Goal: Task Accomplishment & Management: Manage account settings

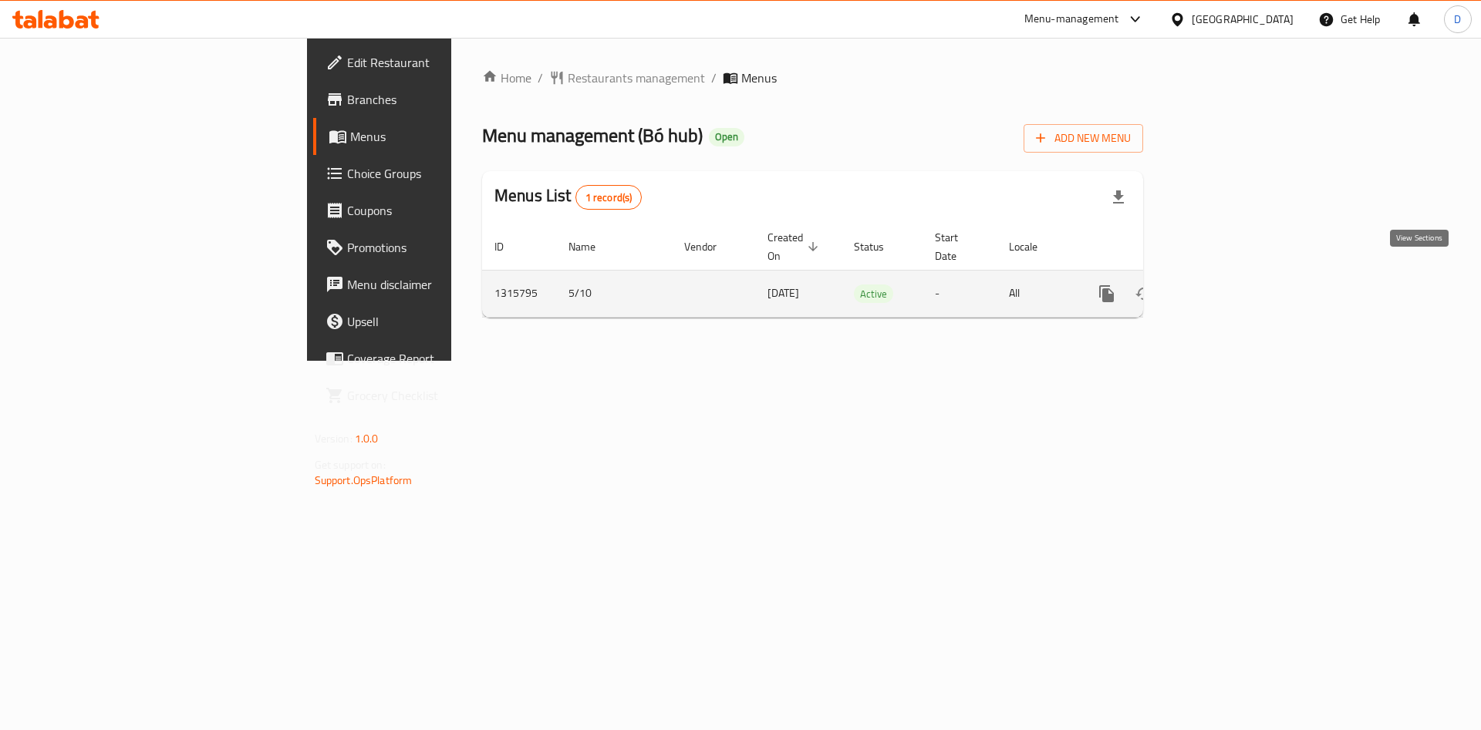
click at [1227, 285] on icon "enhanced table" at bounding box center [1217, 294] width 19 height 19
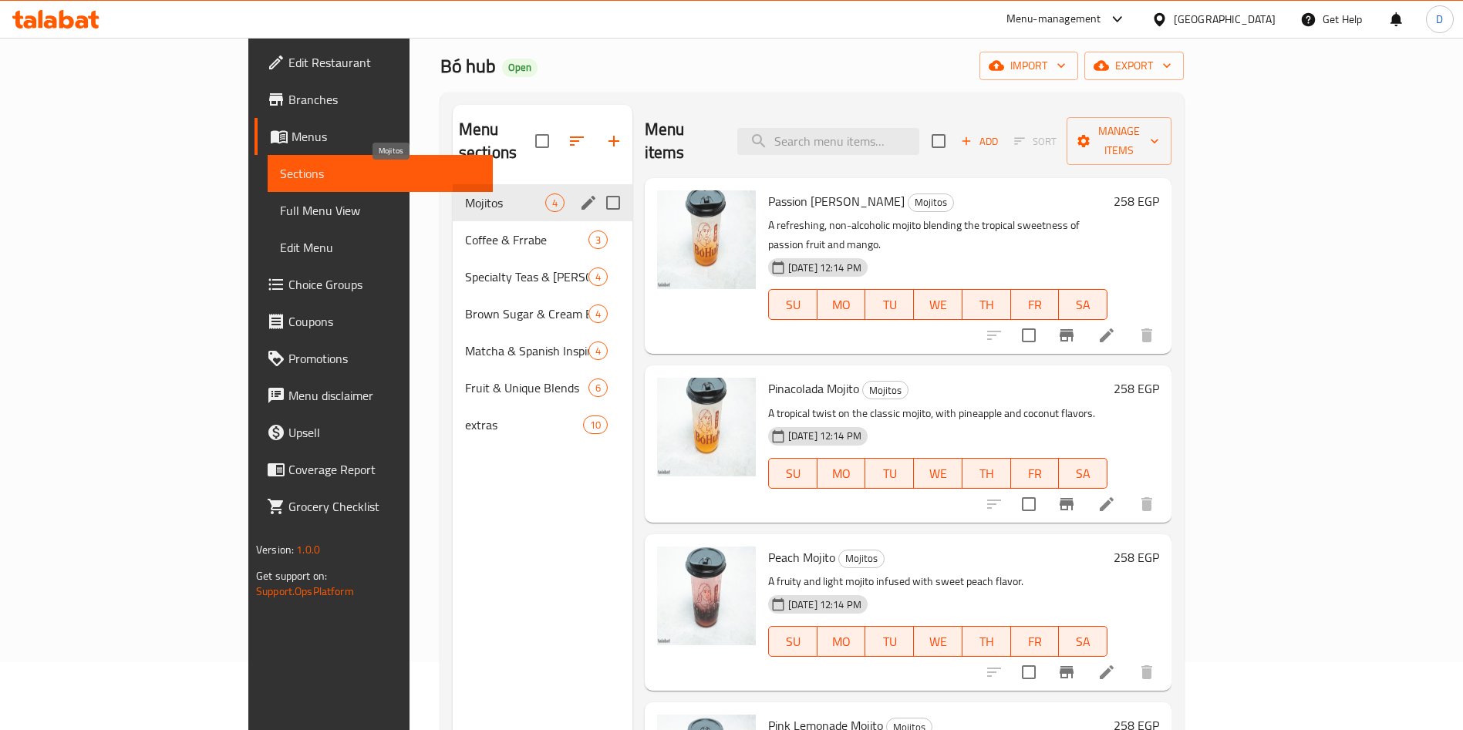
scroll to position [67, 0]
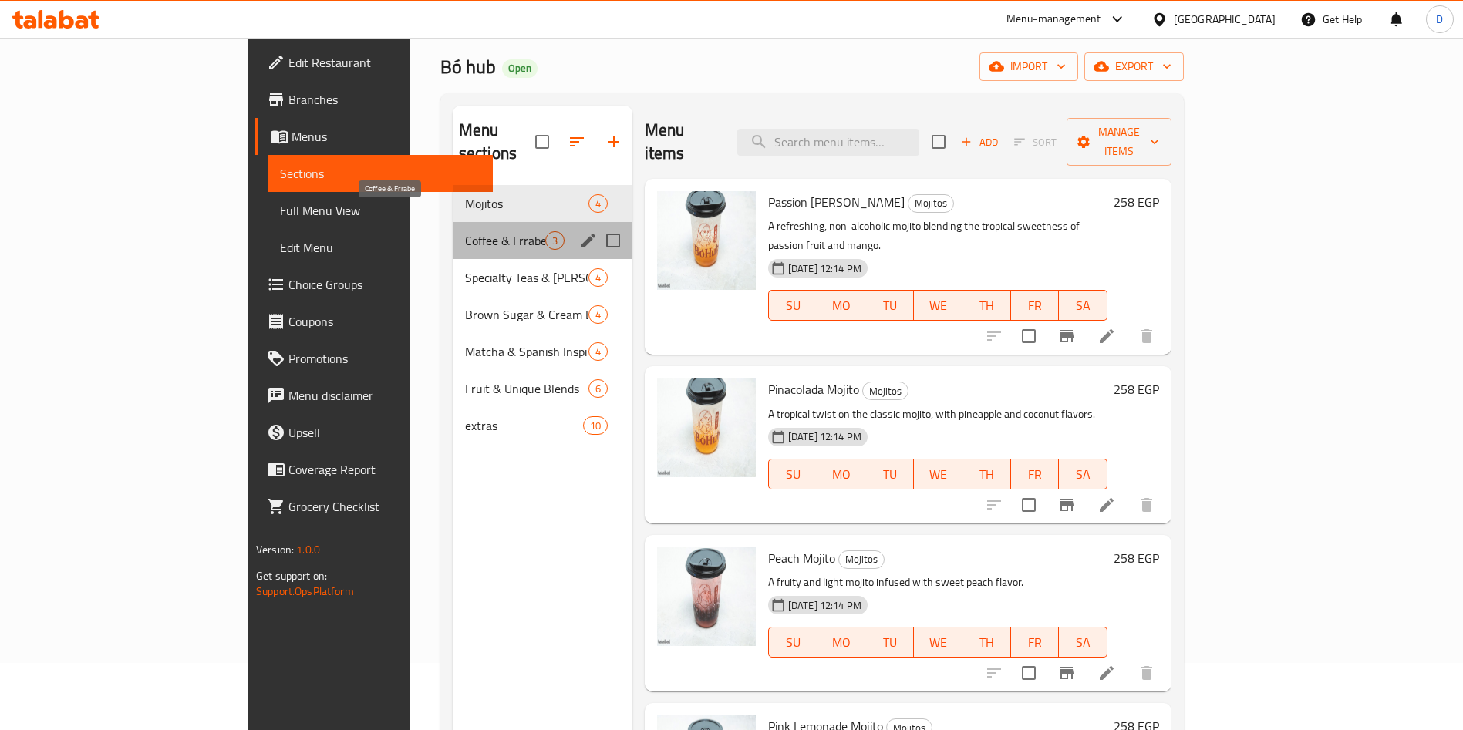
click at [465, 231] on span "Coffee & Frrabe" at bounding box center [505, 240] width 80 height 19
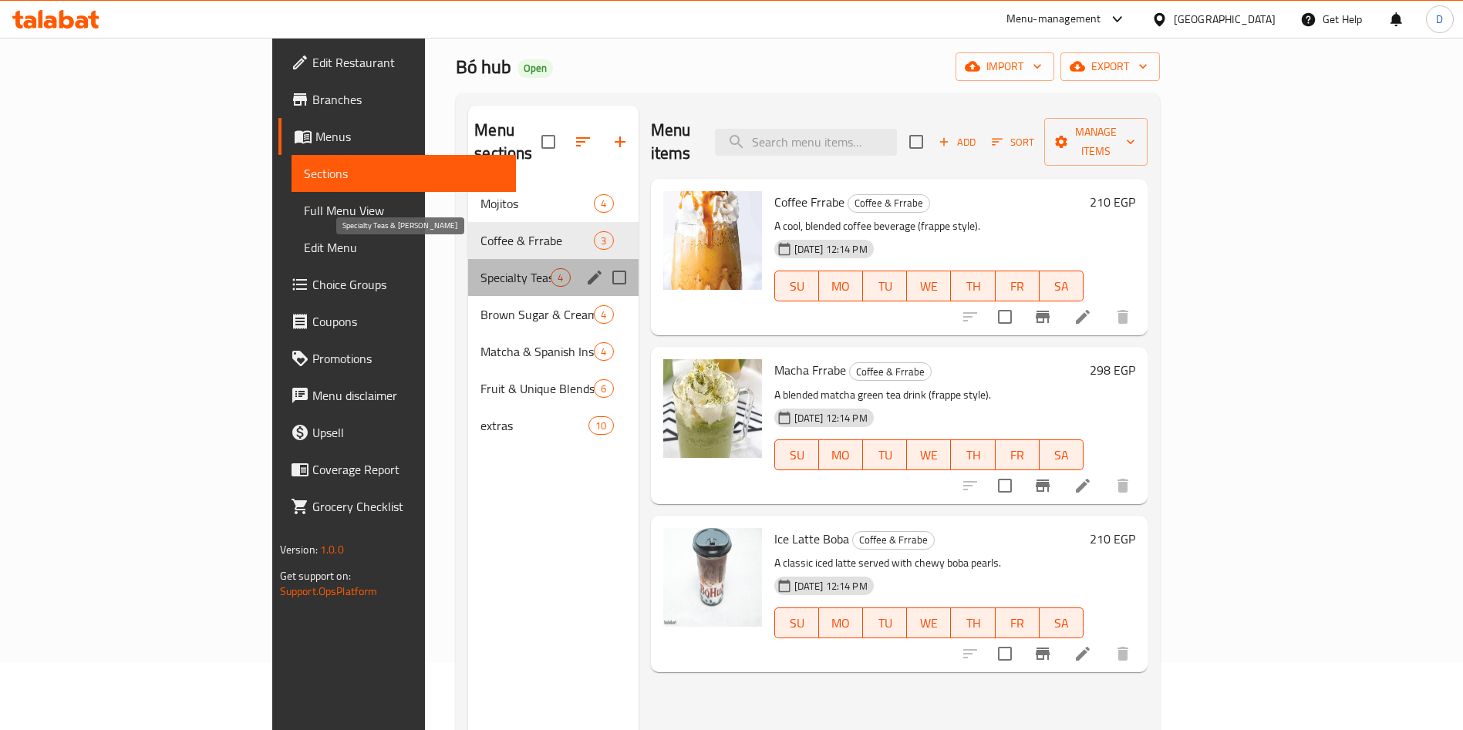
click at [480, 268] on span "Specialty Teas & Boba Drinks" at bounding box center [515, 277] width 70 height 19
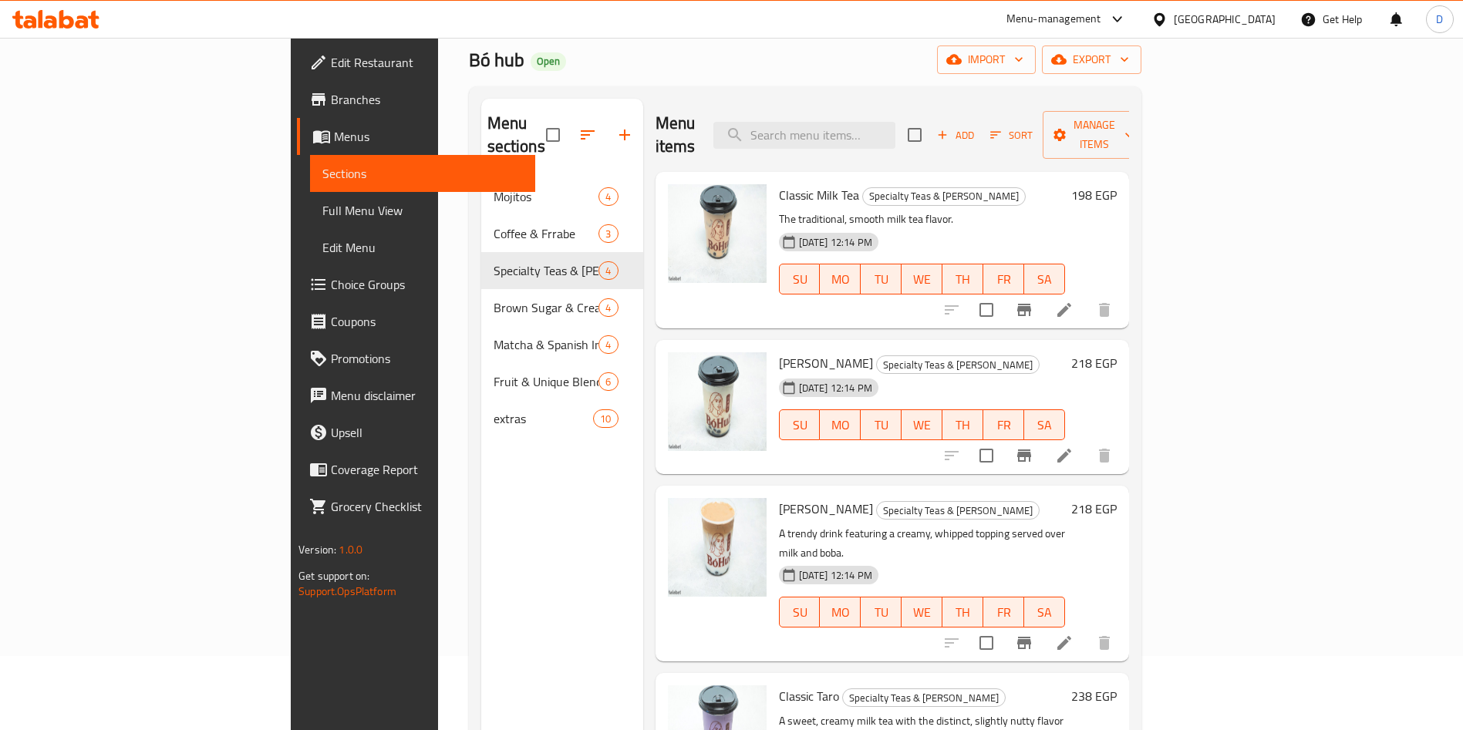
scroll to position [72, 0]
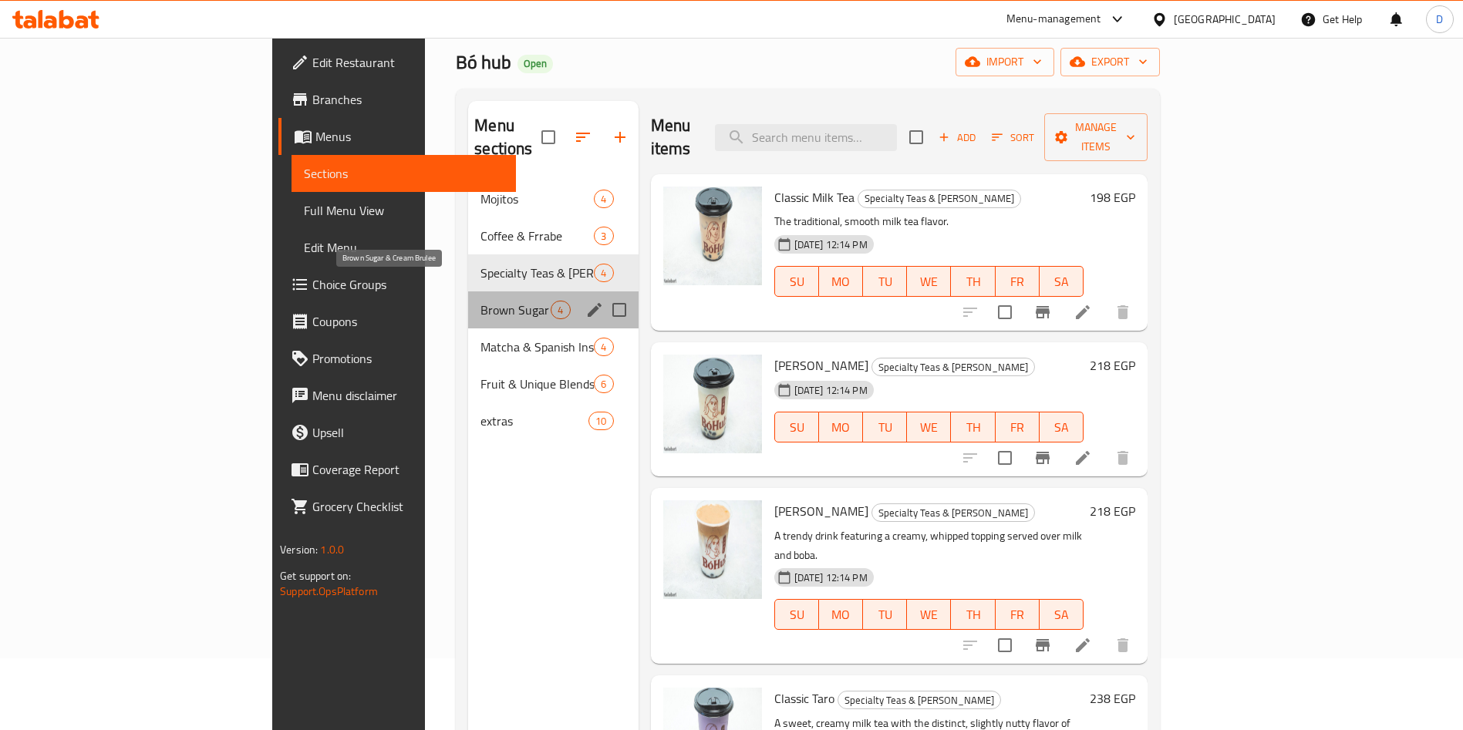
click at [480, 301] on span "Brown Sugar & Cream Brulee" at bounding box center [515, 310] width 70 height 19
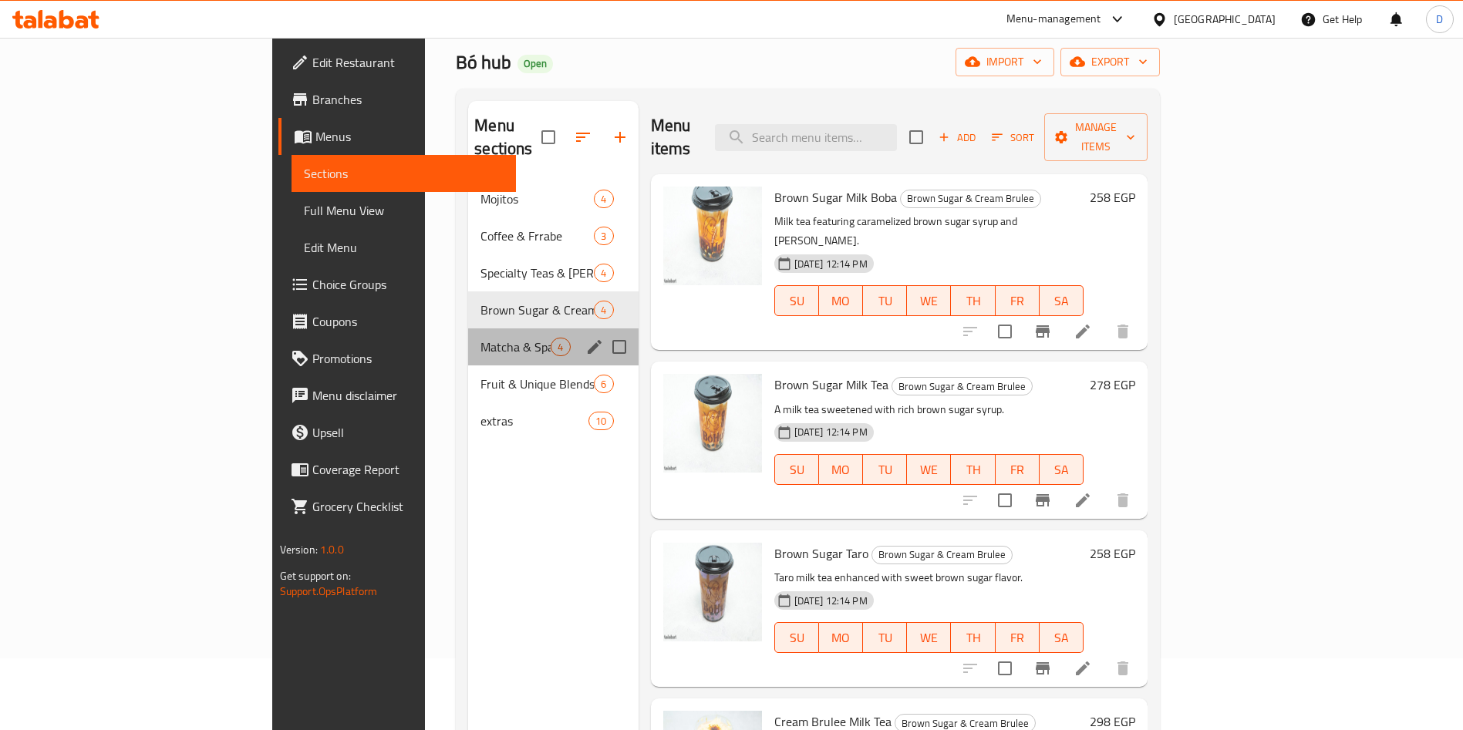
click at [468, 335] on div "Matcha & Spanish Inspired 4" at bounding box center [553, 347] width 170 height 37
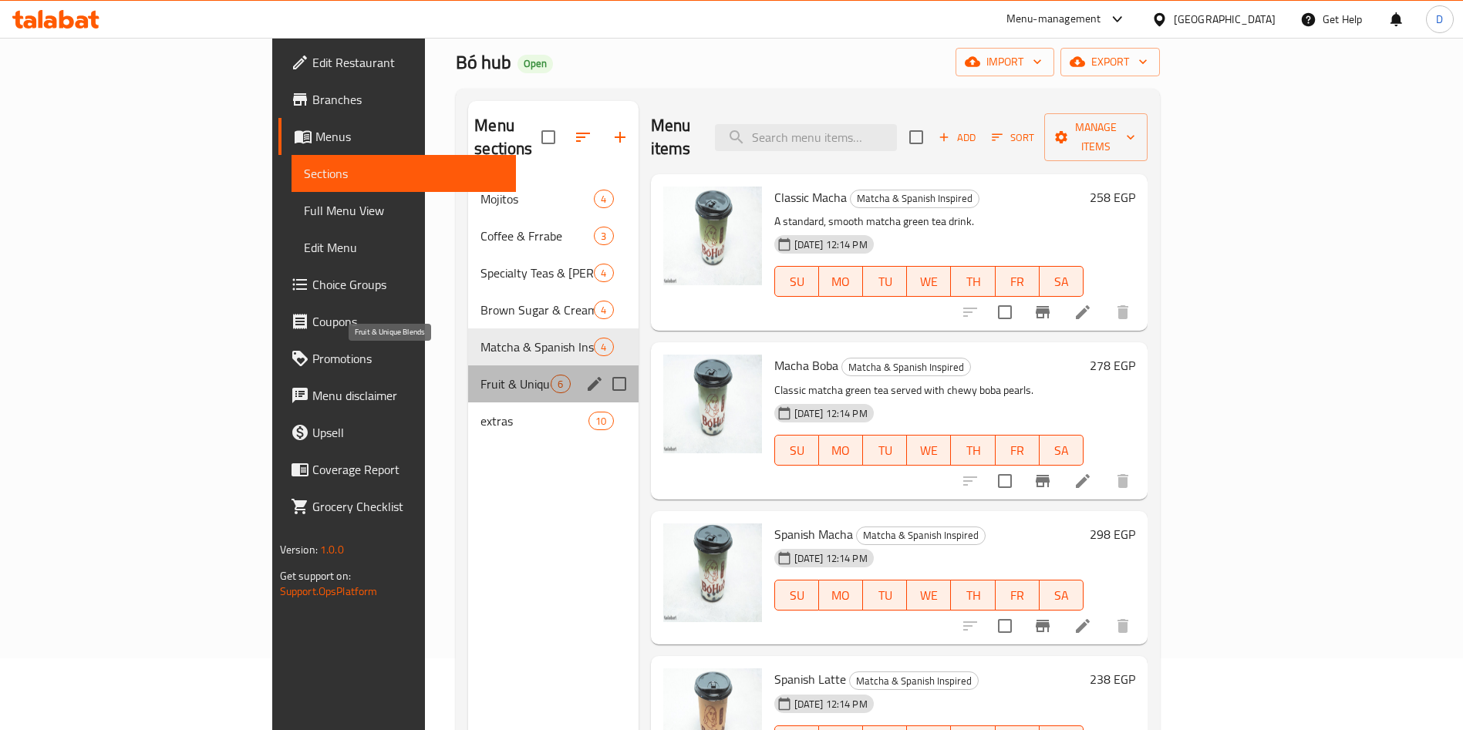
click at [480, 375] on span "Fruit & Unique Blends" at bounding box center [515, 384] width 70 height 19
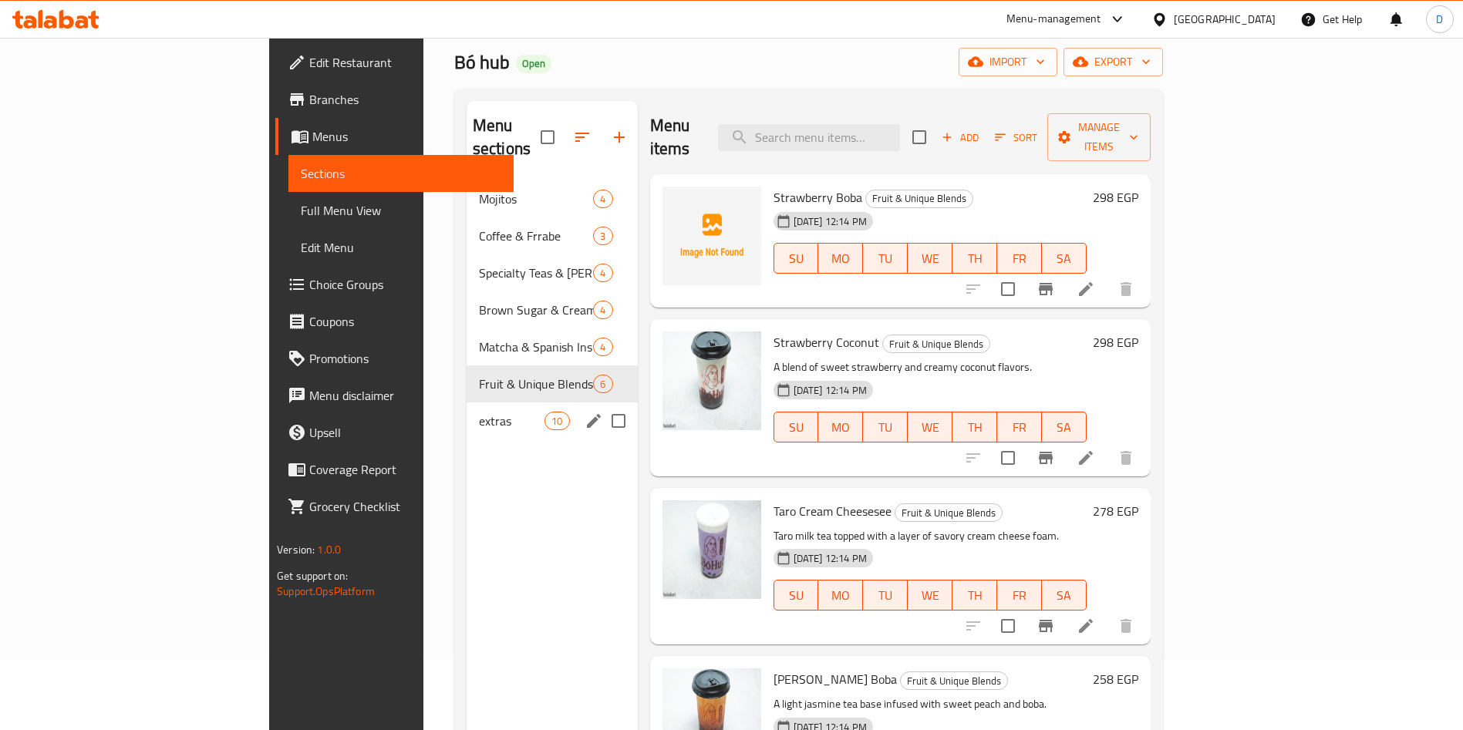
scroll to position [113, 0]
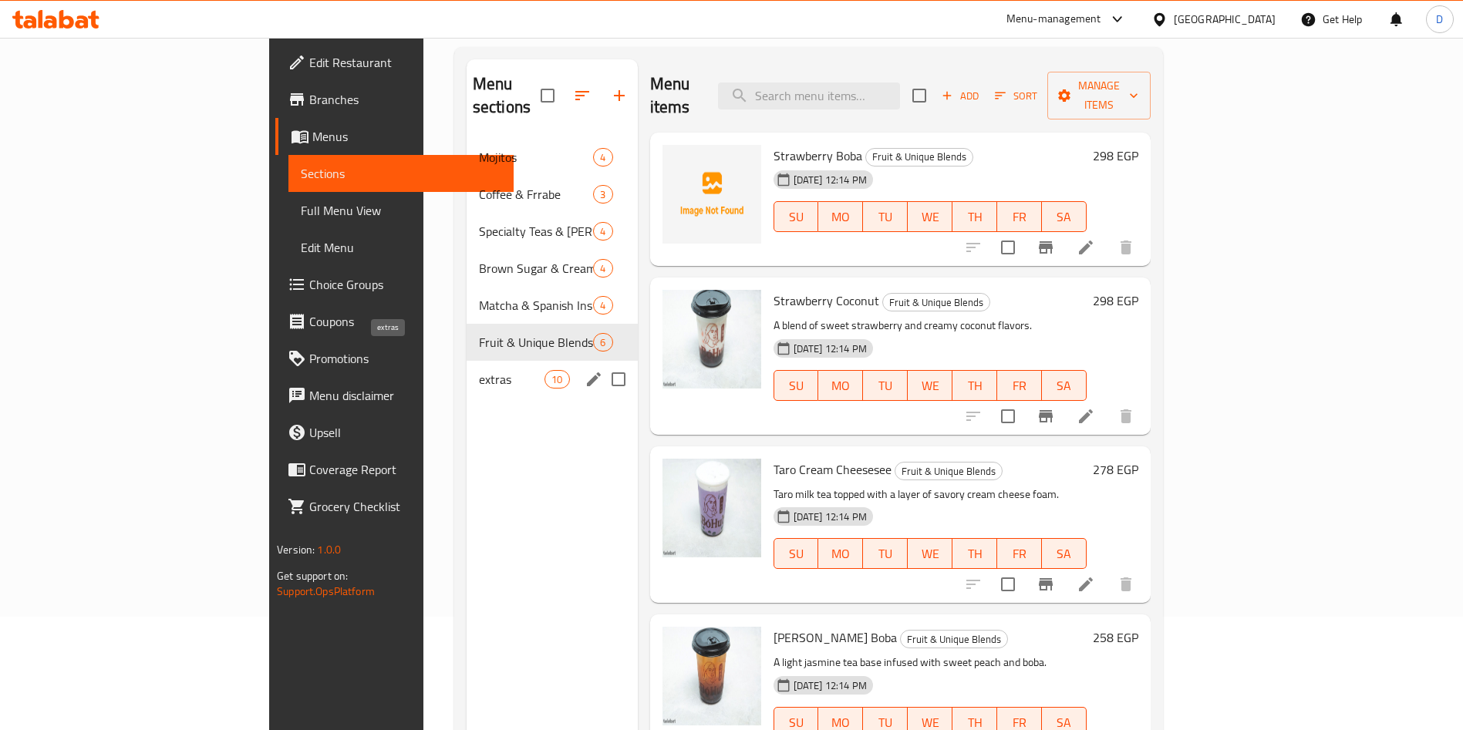
click at [479, 370] on span "extras" at bounding box center [512, 379] width 66 height 19
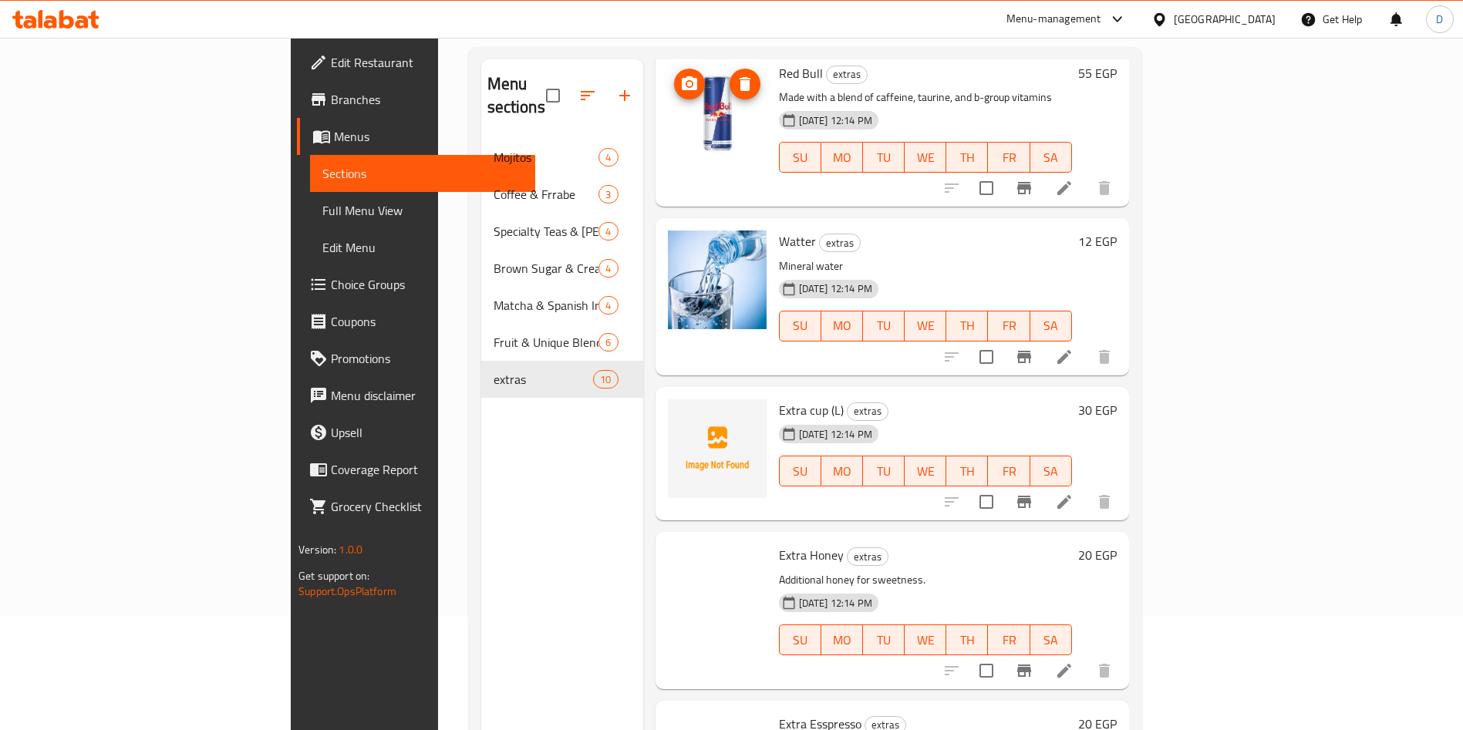
scroll to position [854, 0]
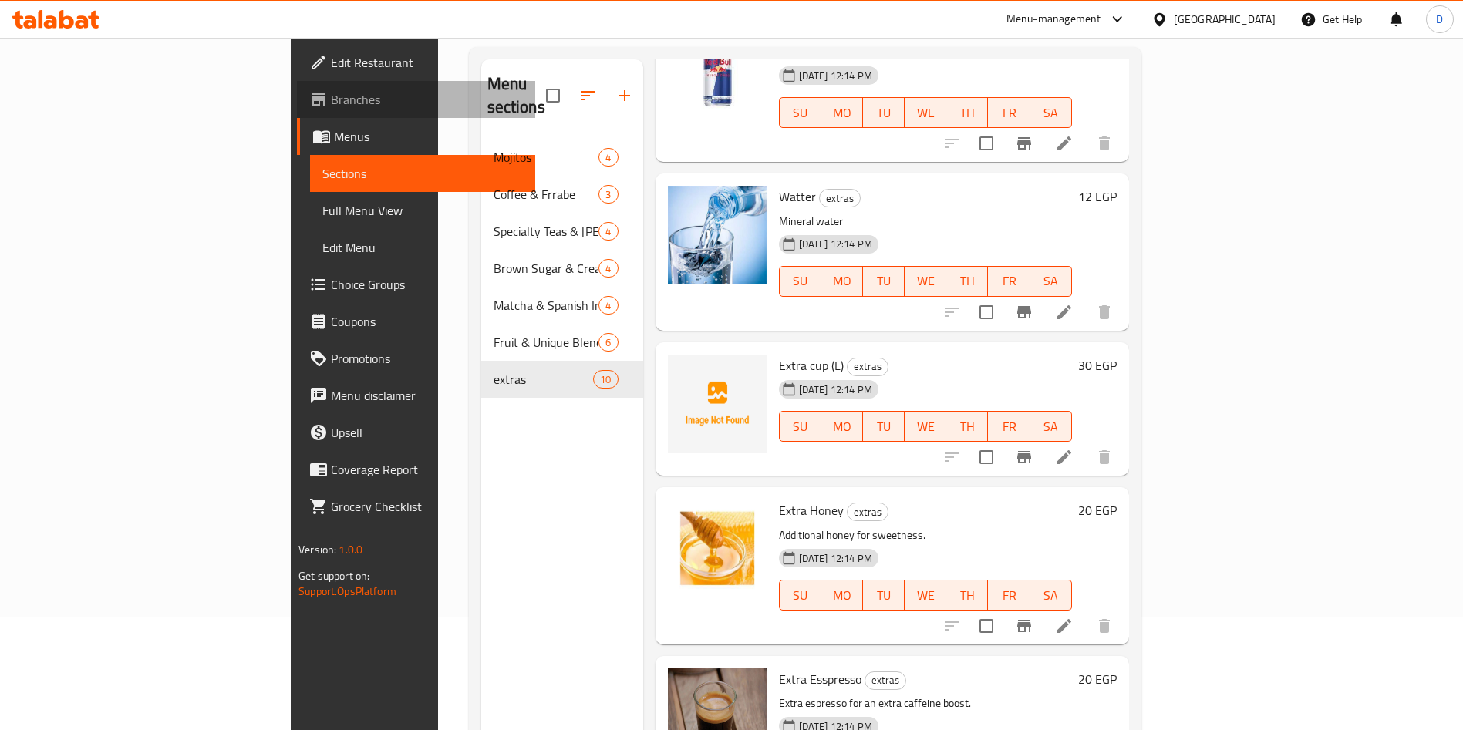
click at [331, 99] on span "Branches" at bounding box center [427, 99] width 192 height 19
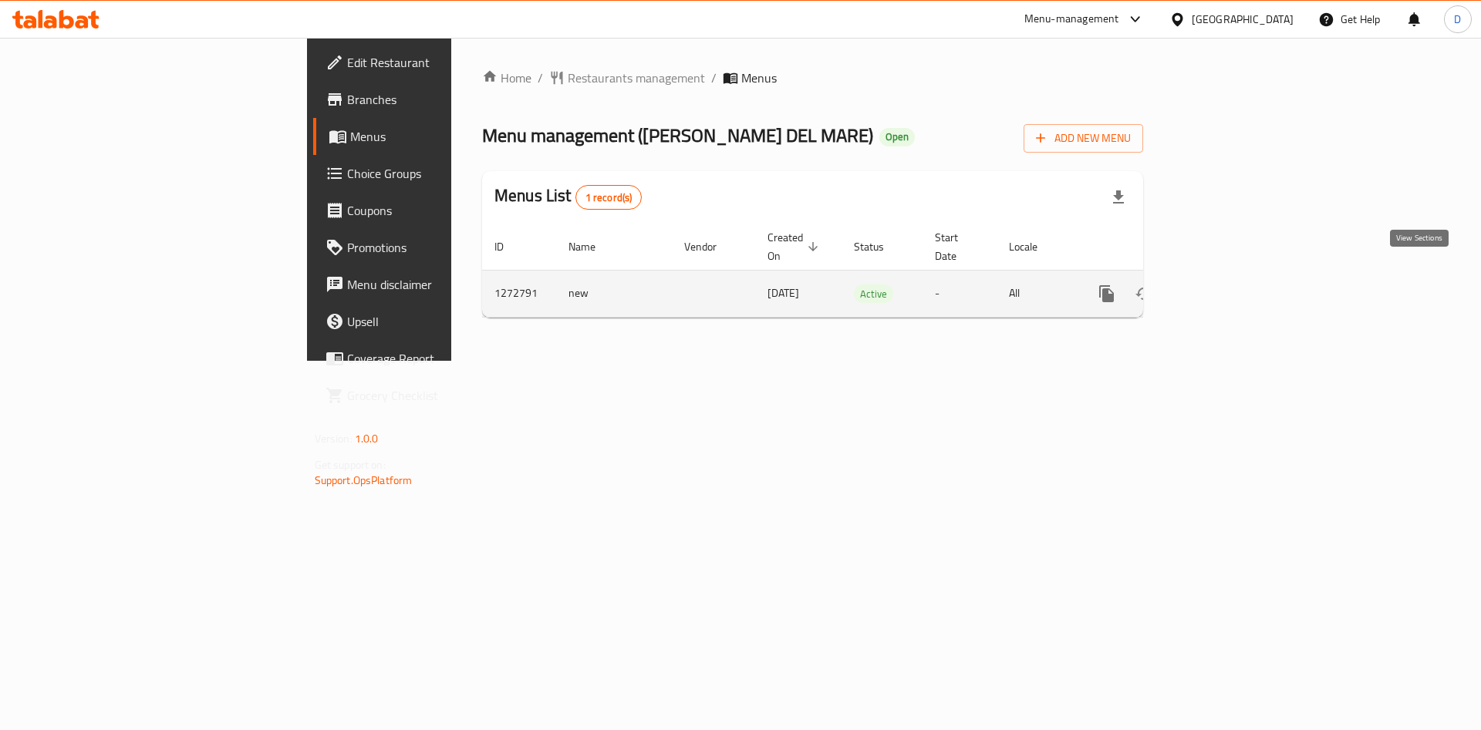
click at [1227, 285] on icon "enhanced table" at bounding box center [1217, 294] width 19 height 19
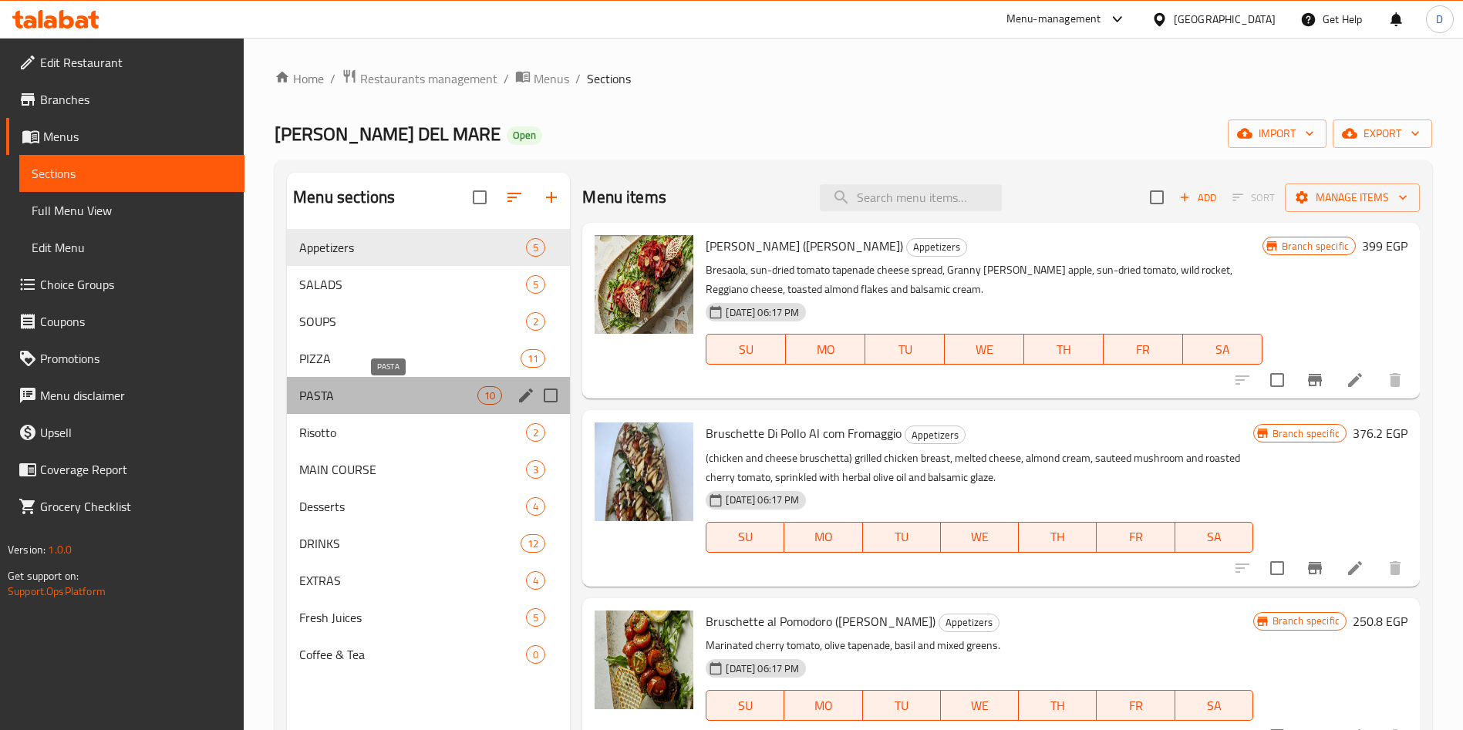
click at [416, 392] on span "PASTA" at bounding box center [388, 395] width 178 height 19
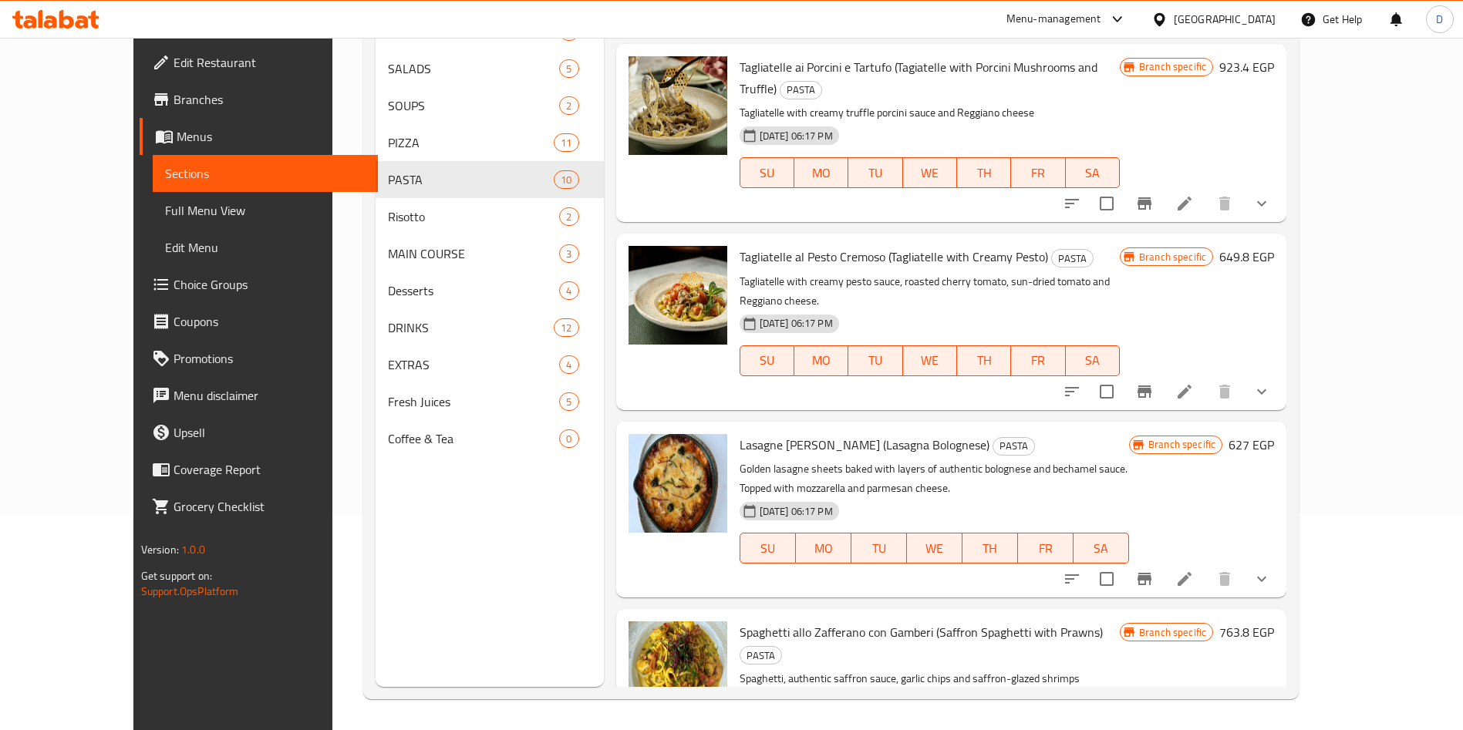
scroll to position [216, 0]
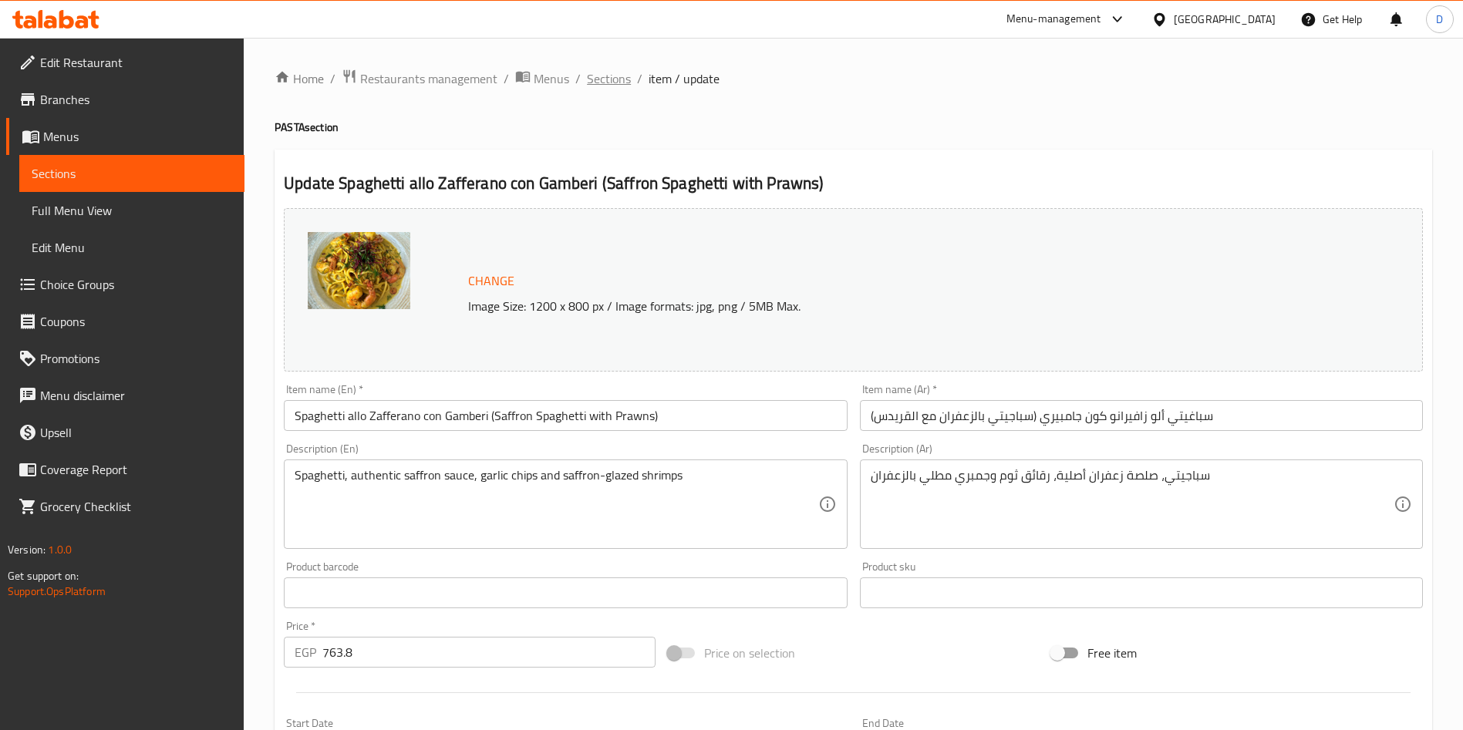
click at [606, 81] on span "Sections" at bounding box center [609, 78] width 44 height 19
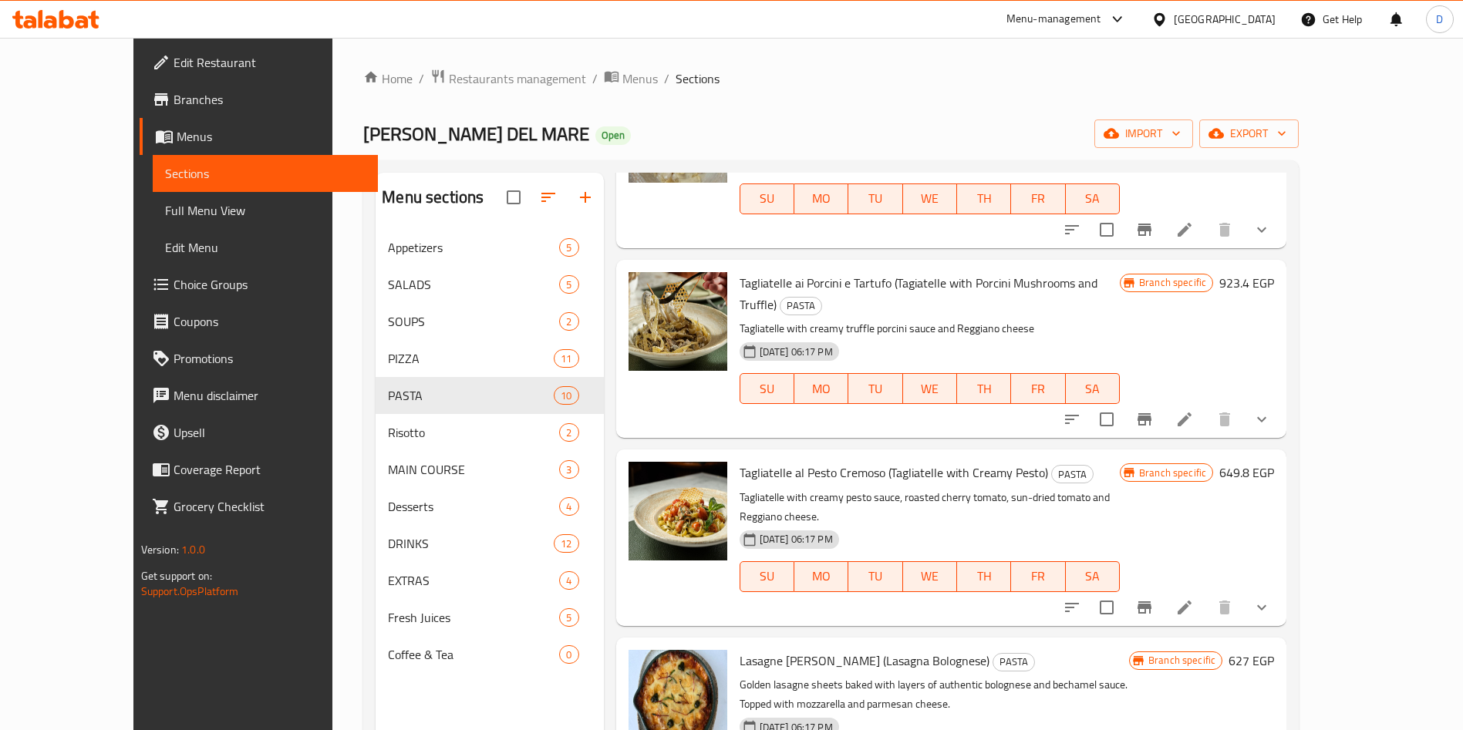
scroll to position [216, 0]
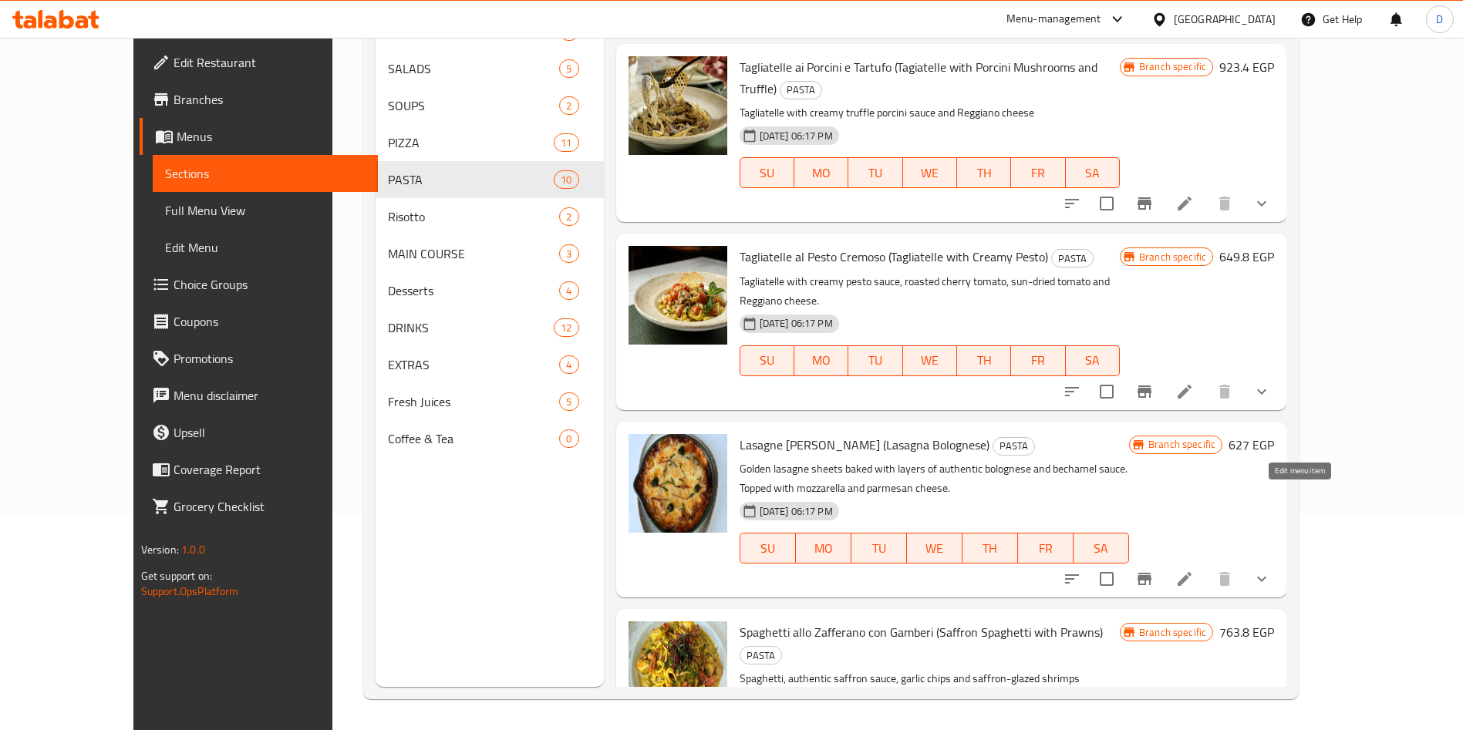
click at [1191, 572] on icon at bounding box center [1185, 579] width 14 height 14
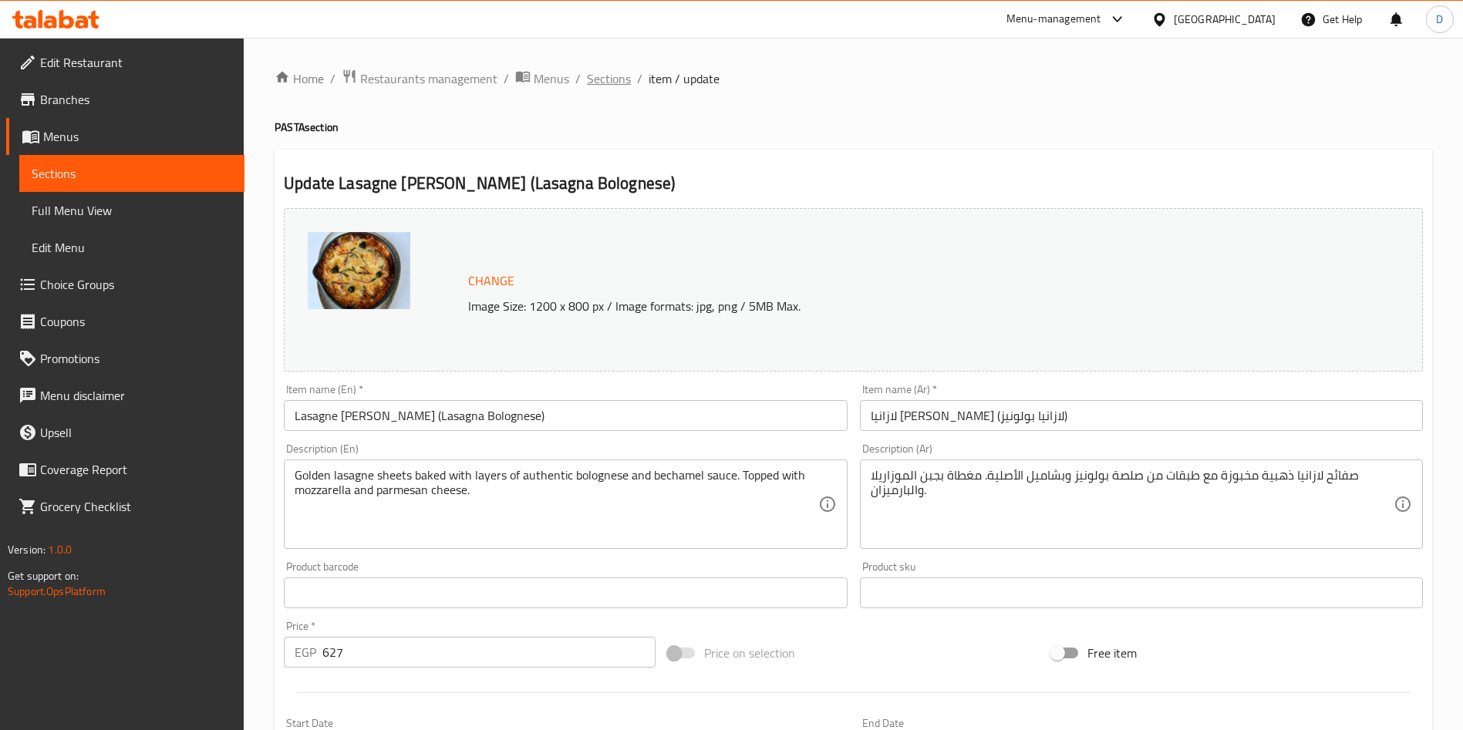
click at [608, 86] on span "Sections" at bounding box center [609, 78] width 44 height 19
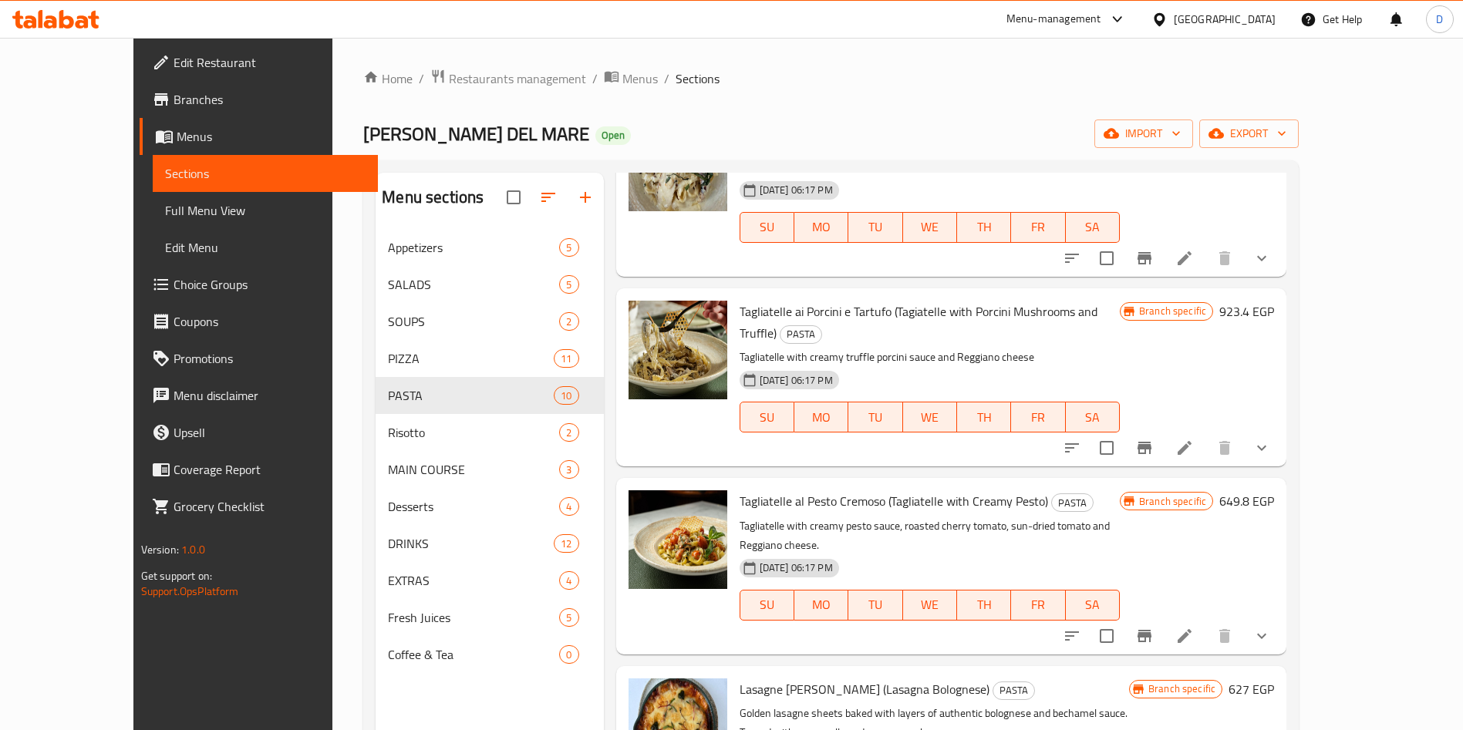
scroll to position [989, 0]
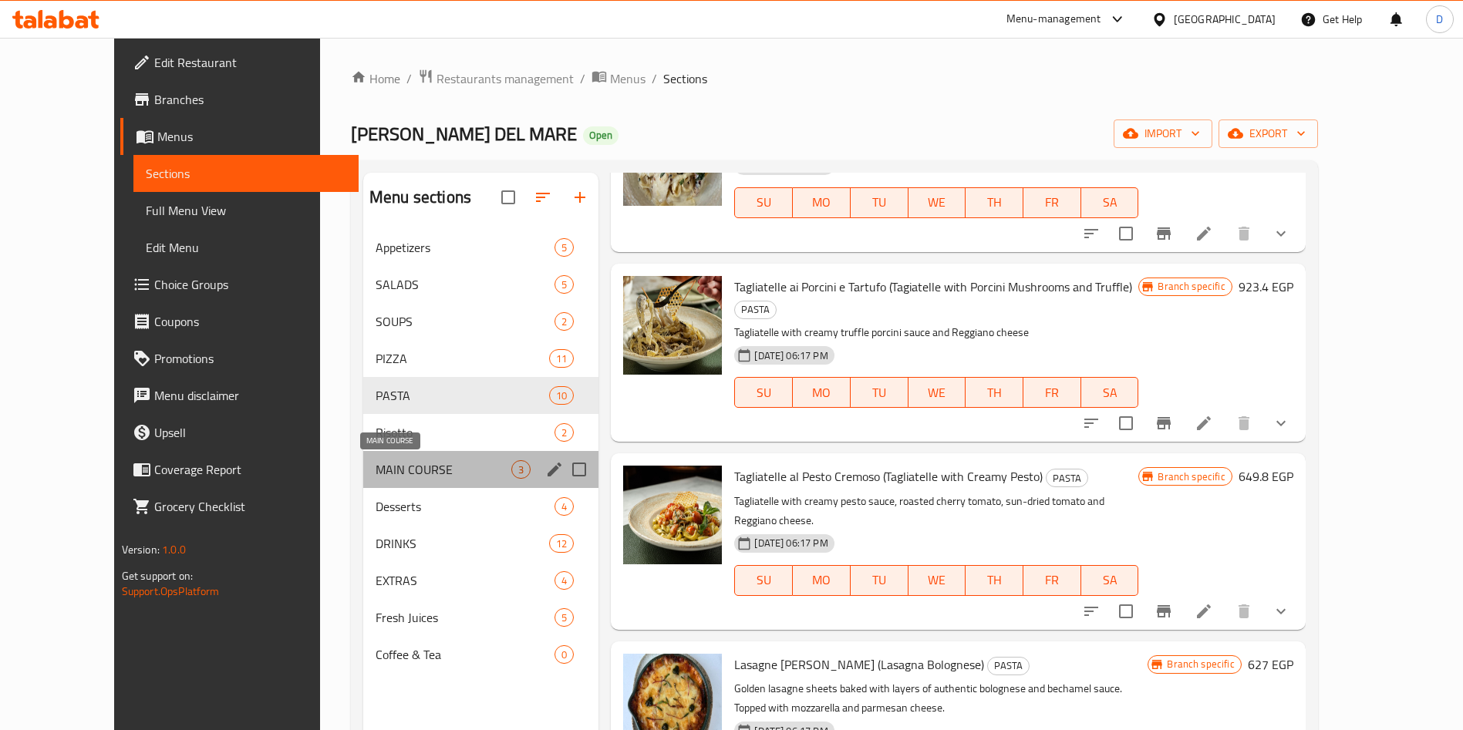
click at [429, 463] on span "MAIN COURSE" at bounding box center [444, 469] width 136 height 19
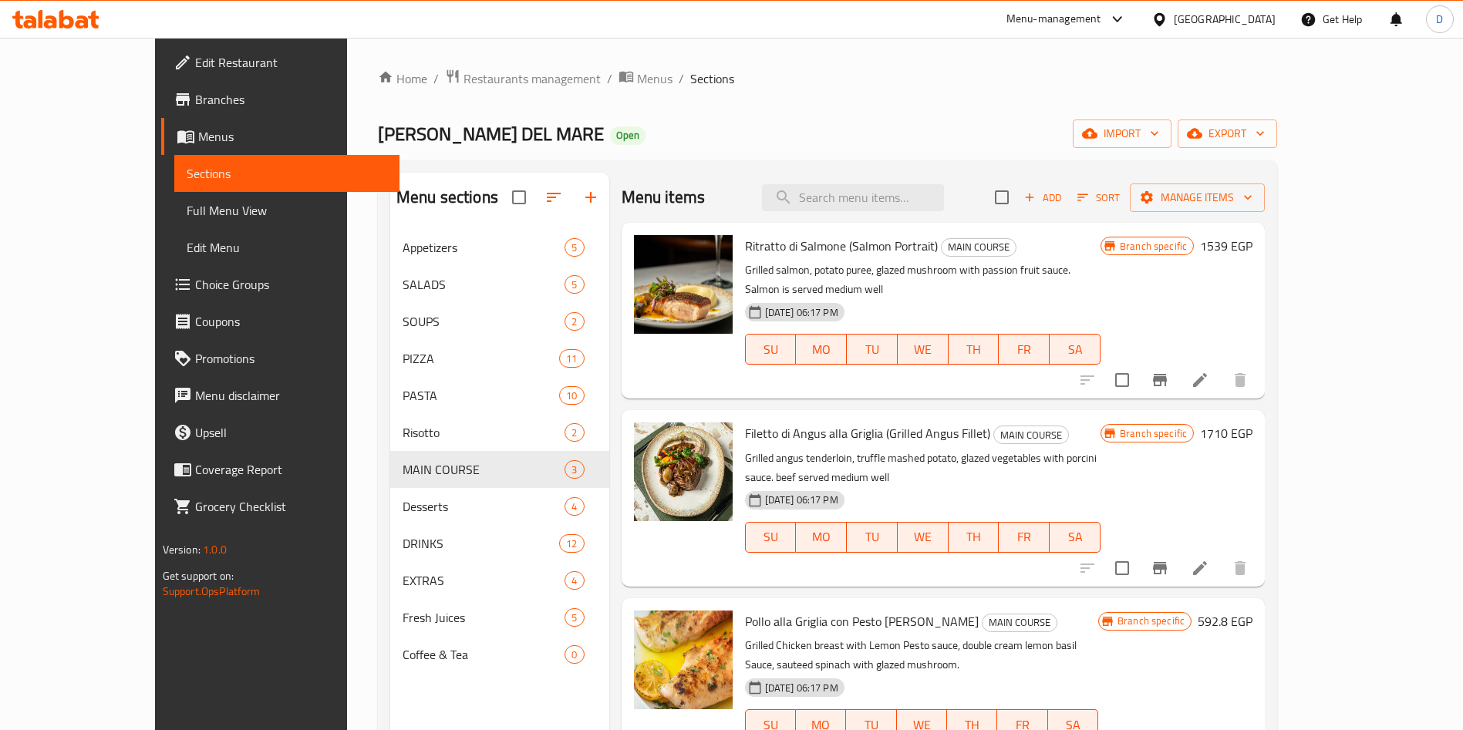
scroll to position [216, 0]
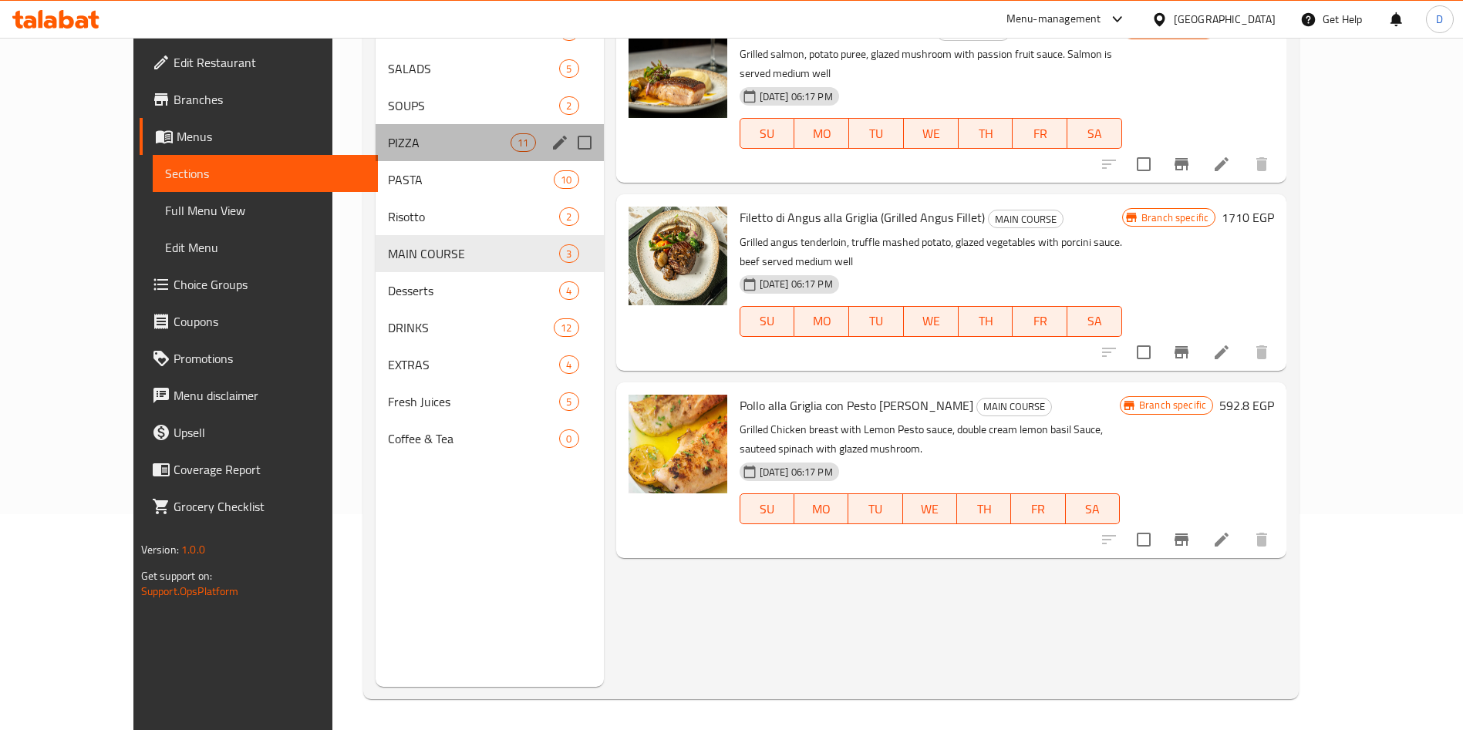
click at [381, 158] on div "PIZZA 11" at bounding box center [489, 142] width 227 height 37
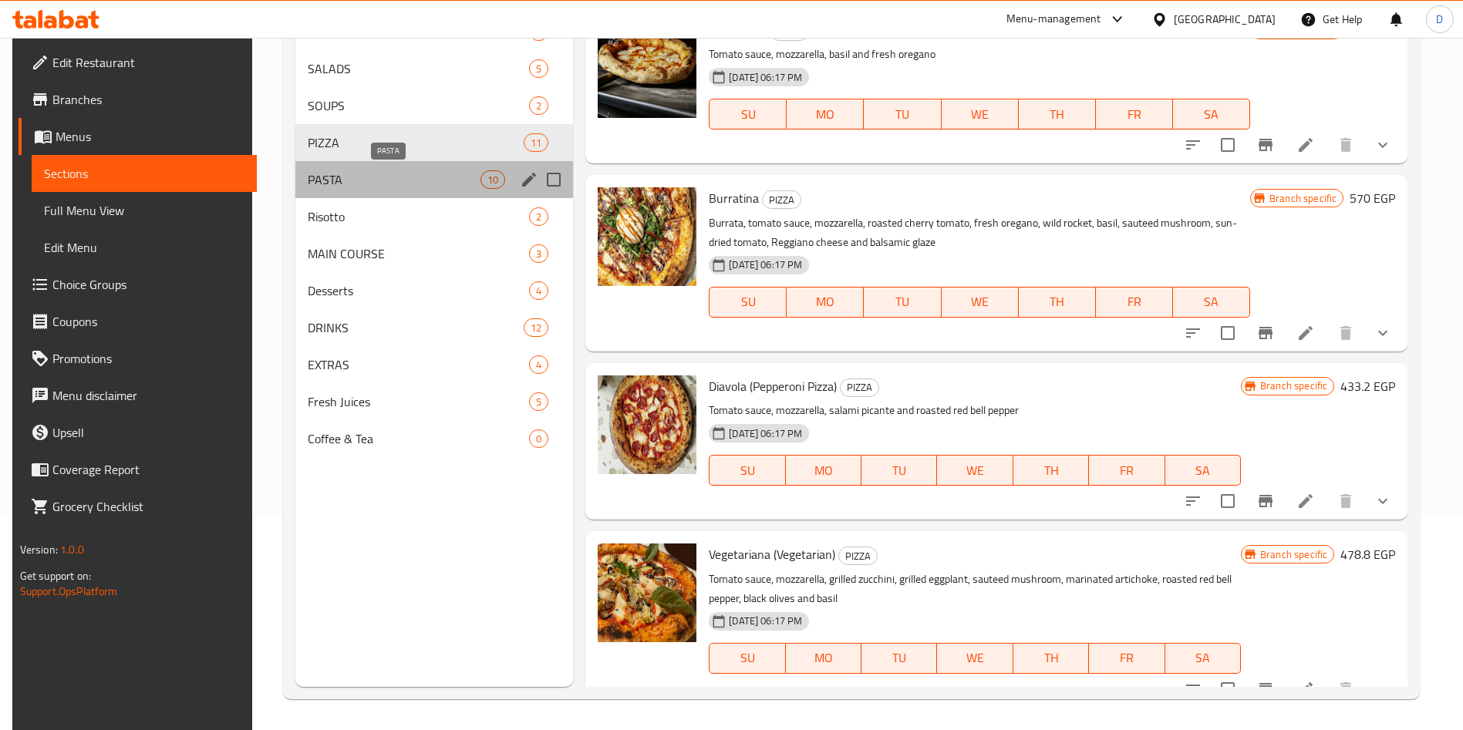
click at [389, 174] on span "PASTA" at bounding box center [394, 179] width 173 height 19
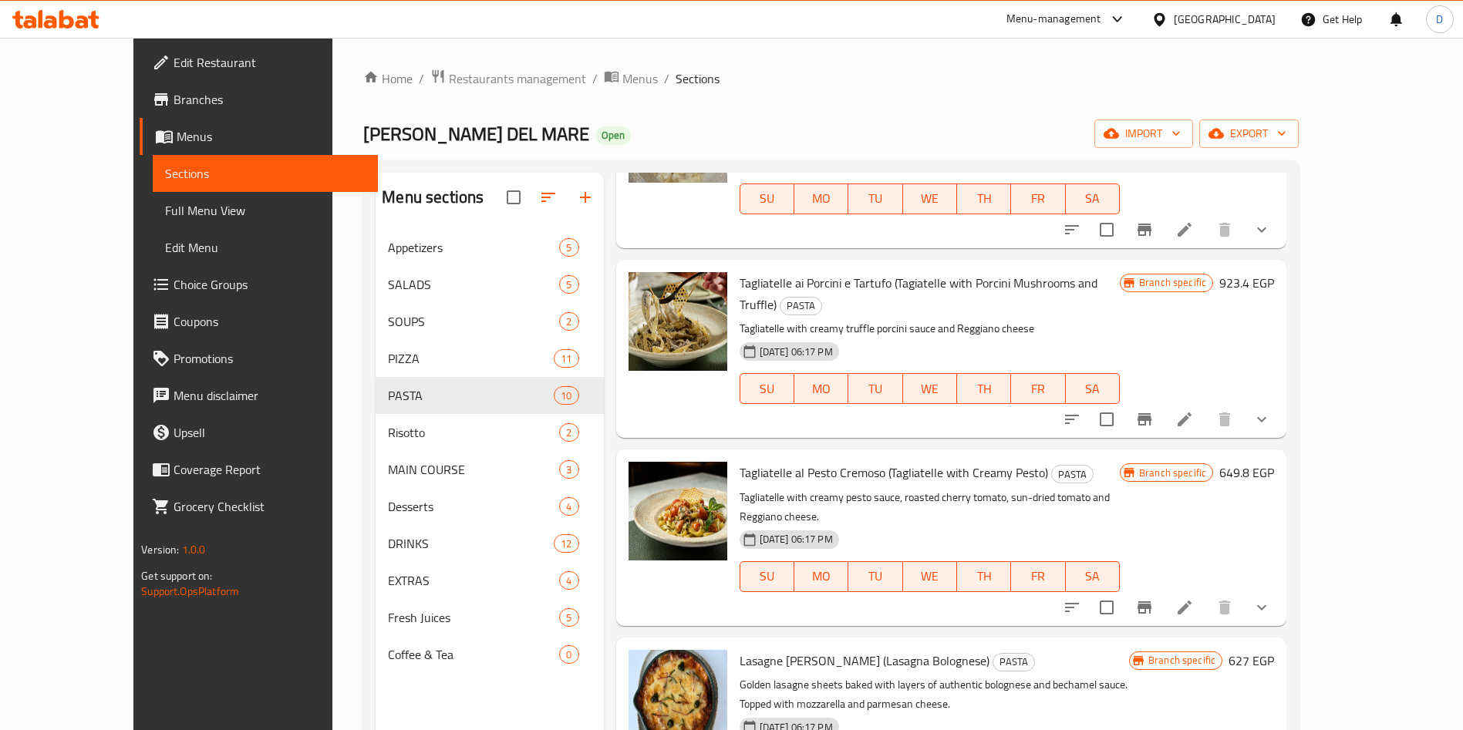
click at [169, 110] on link "Branches" at bounding box center [259, 99] width 238 height 37
